Goal: Use online tool/utility: Use online tool/utility

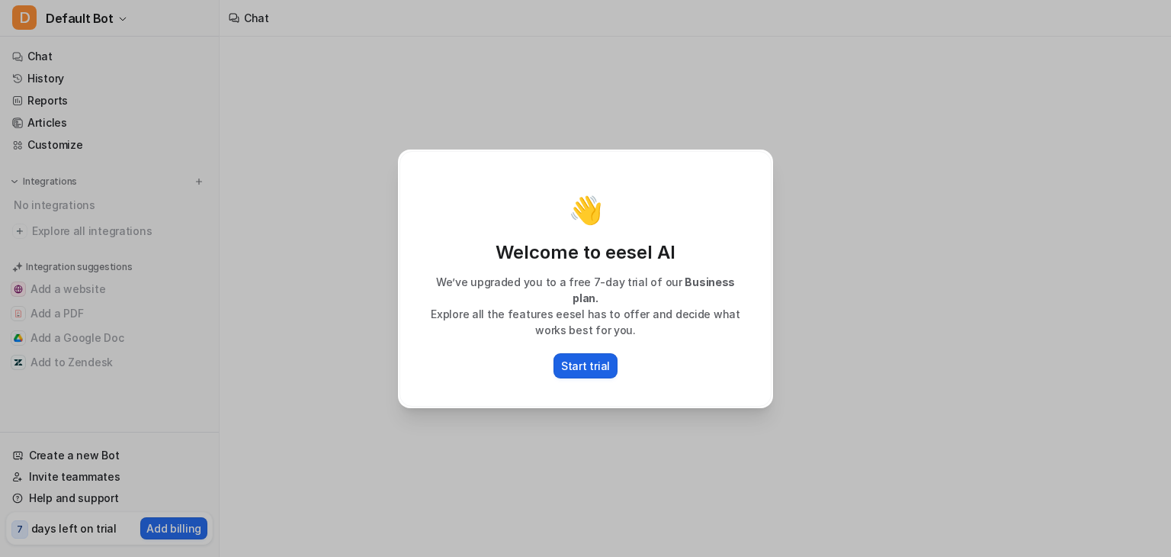
click at [589, 358] on p "Start trial" at bounding box center [585, 366] width 49 height 16
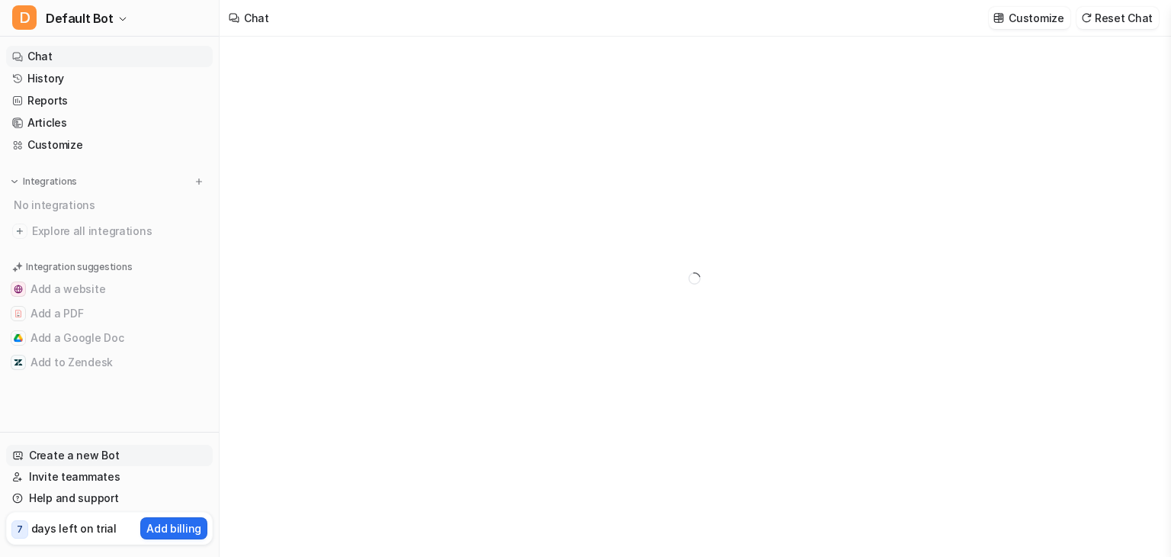
type textarea "**********"
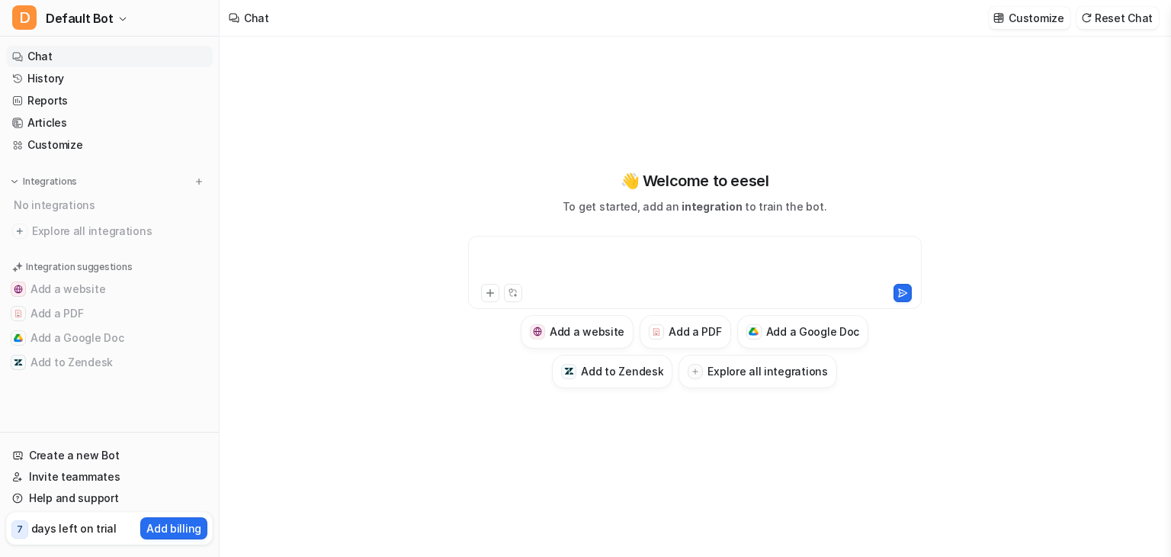
click at [525, 258] on div at bounding box center [695, 263] width 446 height 35
paste div
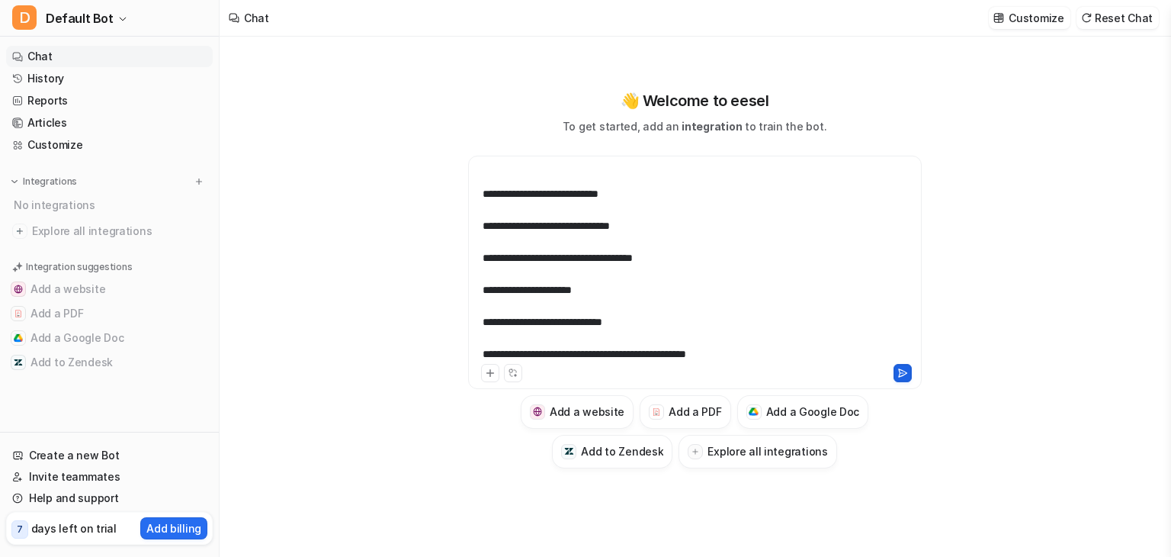
click at [901, 377] on icon at bounding box center [903, 373] width 11 height 11
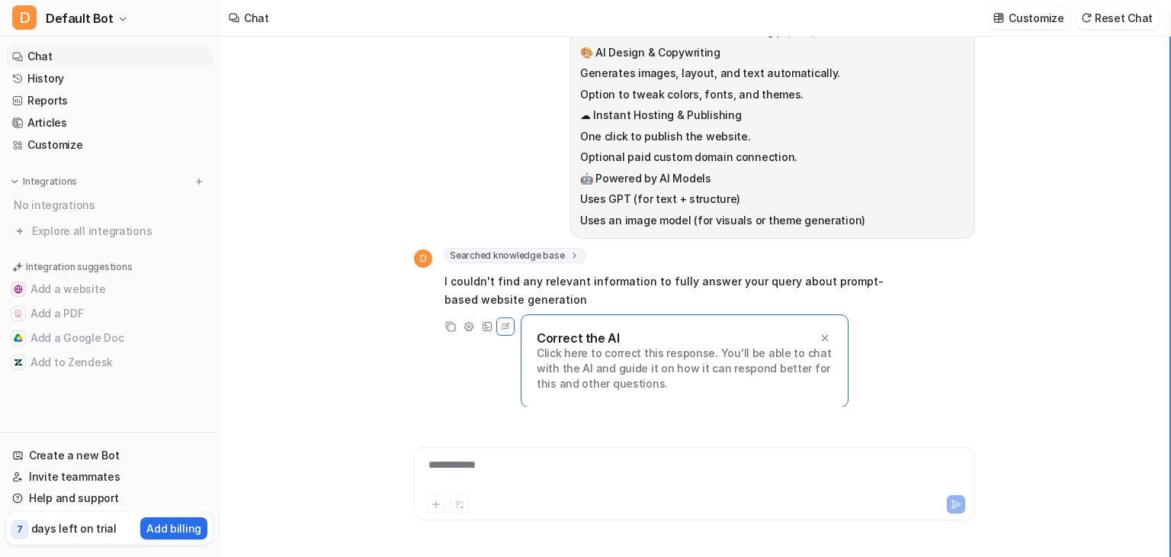
scroll to position [166, 0]
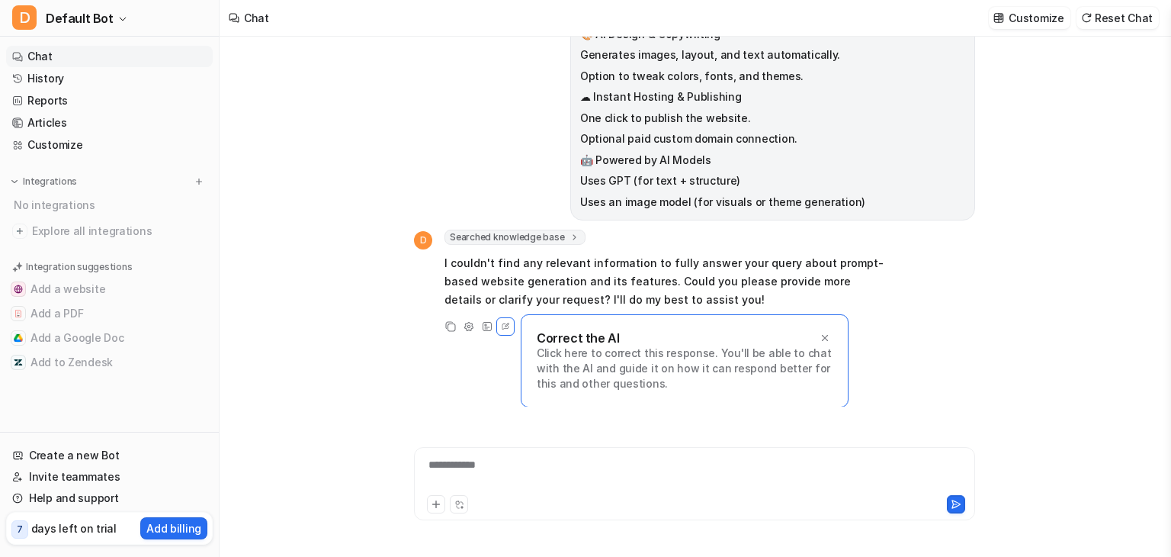
drag, startPoint x: 1168, startPoint y: 91, endPoint x: 1161, endPoint y: 214, distance: 123.7
click at [1161, 214] on div "**********" at bounding box center [695, 297] width 950 height 520
click at [604, 365] on p "Click here to correct this response. You'll be able to chat with the AI and gui…" at bounding box center [685, 369] width 296 height 46
drag, startPoint x: 620, startPoint y: 356, endPoint x: 630, endPoint y: 355, distance: 9.9
click at [630, 355] on p "Click here to correct this response. You'll be able to chat with the AI and gui…" at bounding box center [685, 369] width 296 height 46
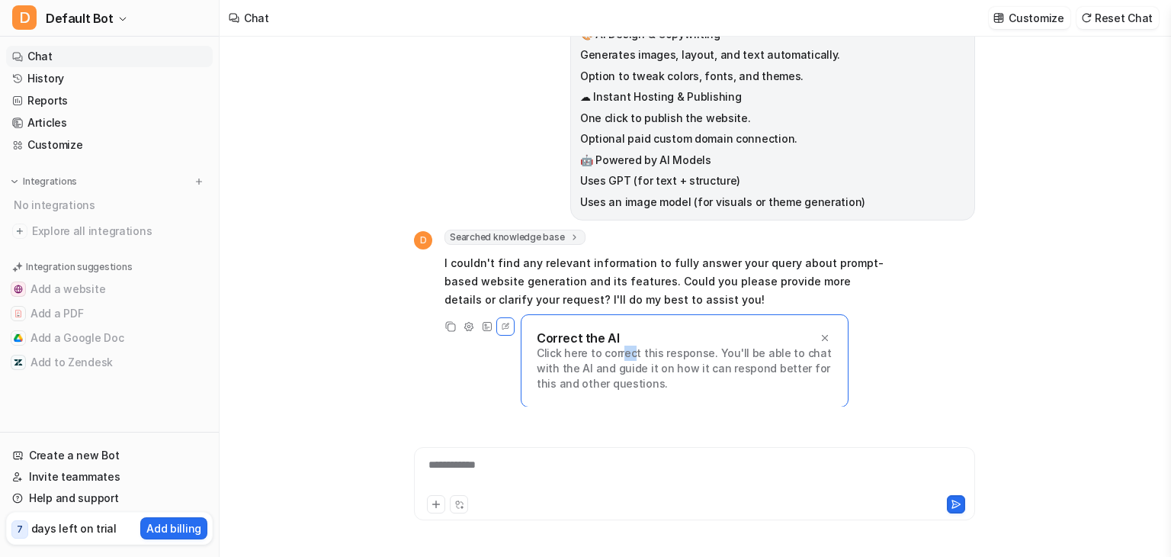
click at [630, 355] on p "Click here to correct this response. You'll be able to chat with the AI and gui…" at bounding box center [685, 369] width 296 height 46
click at [731, 385] on p "Click here to correct this response. You'll be able to chat with the AI and gui…" at bounding box center [685, 369] width 296 height 46
